Goal: Check status: Check status

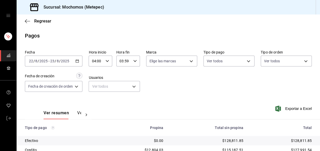
scroll to position [87, 0]
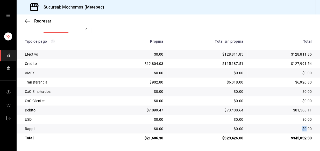
drag, startPoint x: 298, startPoint y: 128, endPoint x: 302, endPoint y: 129, distance: 5.0
click at [302, 129] on div "$0.00" at bounding box center [282, 129] width 60 height 5
click at [236, 124] on td "$0.00" at bounding box center [207, 128] width 80 height 9
